Goal: Task Accomplishment & Management: Manage account settings

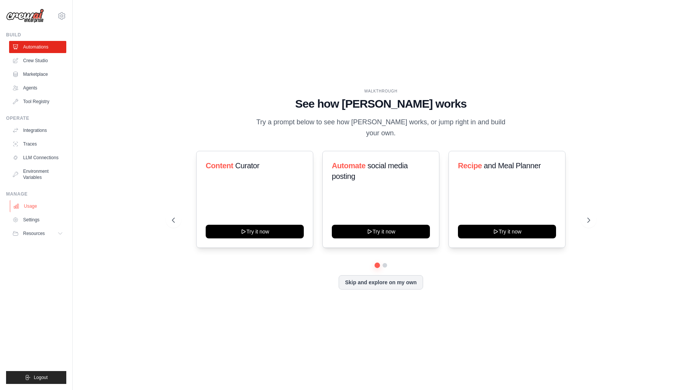
click at [36, 200] on link "Usage" at bounding box center [38, 206] width 57 height 12
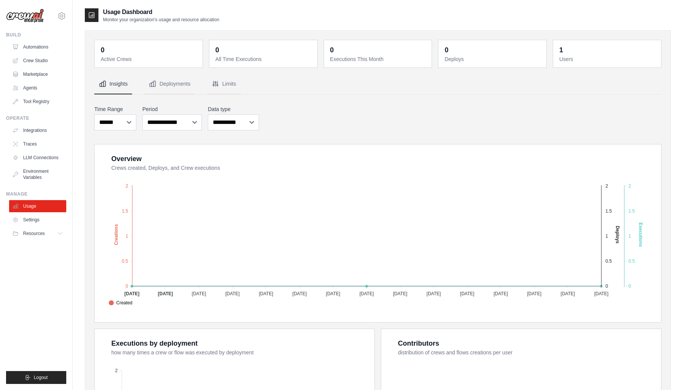
click at [43, 17] on img at bounding box center [25, 16] width 38 height 14
click at [62, 17] on icon at bounding box center [62, 16] width 2 height 2
click at [28, 16] on img at bounding box center [25, 16] width 38 height 14
click at [36, 223] on link "Settings" at bounding box center [38, 220] width 57 height 12
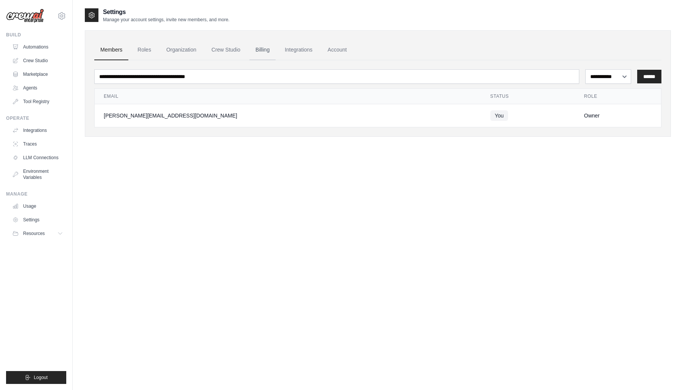
click at [255, 52] on link "Billing" at bounding box center [263, 50] width 26 height 20
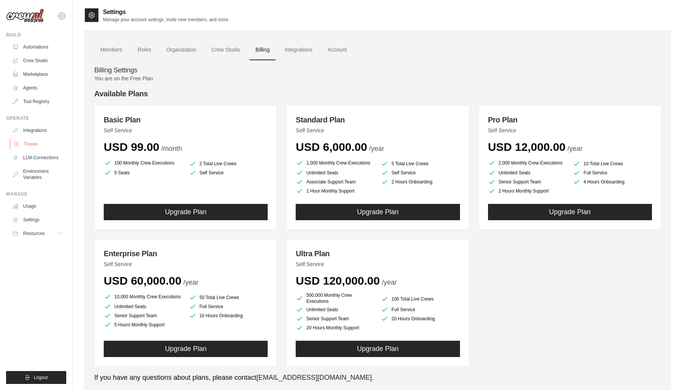
click at [21, 146] on link "Traces" at bounding box center [38, 144] width 57 height 12
